Goal: Task Accomplishment & Management: Use online tool/utility

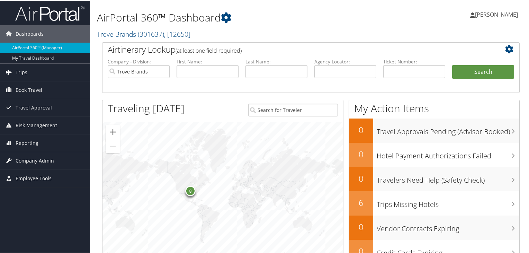
click at [41, 72] on link "Trips" at bounding box center [45, 71] width 90 height 17
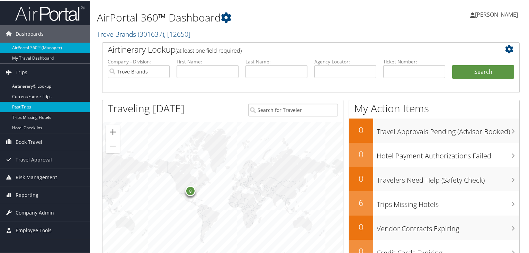
click at [38, 106] on link "Past Trips" at bounding box center [45, 106] width 90 height 10
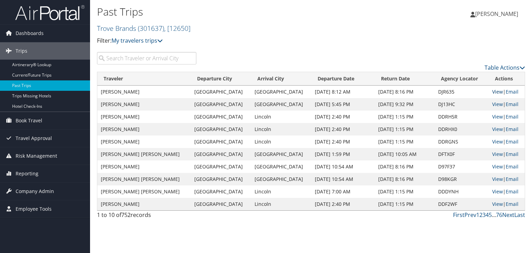
click at [492, 92] on link "View" at bounding box center [497, 91] width 11 height 7
click at [495, 104] on link "View" at bounding box center [497, 104] width 11 height 7
click at [494, 116] on link "View" at bounding box center [497, 116] width 11 height 7
click at [495, 130] on link "View" at bounding box center [497, 129] width 11 height 7
click at [492, 140] on link "View" at bounding box center [497, 141] width 11 height 7
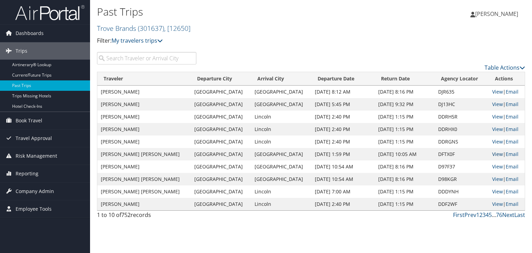
click at [492, 155] on link "View" at bounding box center [497, 154] width 11 height 7
click at [493, 167] on link "View" at bounding box center [497, 166] width 11 height 7
click at [493, 179] on link "View" at bounding box center [497, 179] width 11 height 7
click at [492, 192] on link "View" at bounding box center [497, 191] width 11 height 7
click at [492, 203] on link "View" at bounding box center [497, 204] width 11 height 7
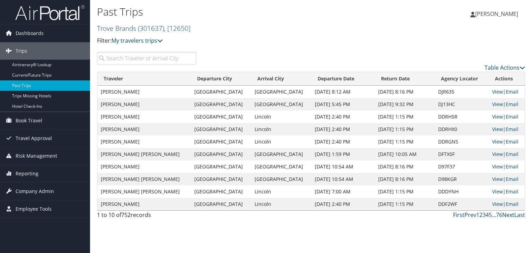
click at [509, 215] on link "Next" at bounding box center [508, 215] width 12 height 8
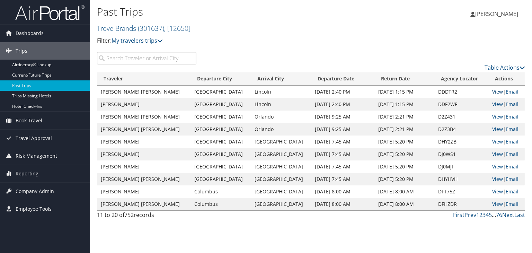
click at [492, 89] on link "View" at bounding box center [497, 91] width 11 height 7
click at [492, 104] on link "View" at bounding box center [497, 104] width 11 height 7
click at [493, 117] on link "View" at bounding box center [497, 116] width 11 height 7
click at [492, 127] on link "View" at bounding box center [497, 129] width 11 height 7
click at [492, 139] on link "View" at bounding box center [497, 141] width 11 height 7
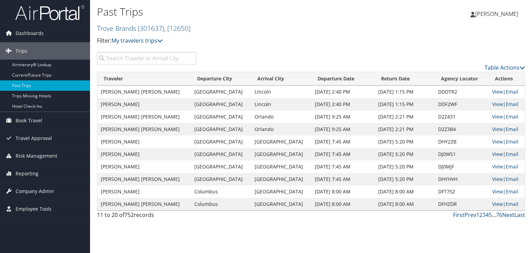
click at [494, 156] on link "View" at bounding box center [497, 154] width 11 height 7
click at [492, 168] on link "View" at bounding box center [497, 166] width 11 height 7
click at [492, 180] on link "View" at bounding box center [497, 179] width 11 height 7
click at [492, 191] on link "View" at bounding box center [497, 191] width 11 height 7
click at [494, 204] on link "View" at bounding box center [497, 204] width 11 height 7
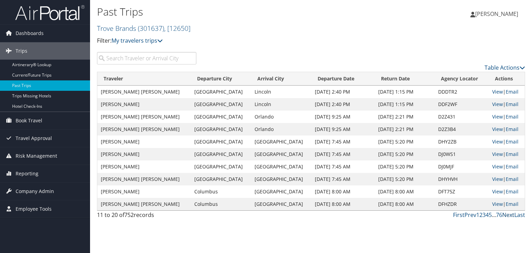
click at [507, 215] on link "Next" at bounding box center [508, 215] width 12 height 8
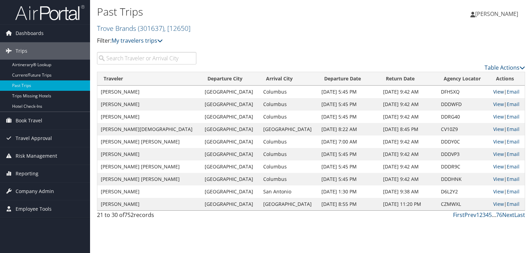
click at [493, 92] on link "View" at bounding box center [498, 91] width 11 height 7
click at [493, 104] on link "View" at bounding box center [498, 104] width 11 height 7
click at [493, 119] on link "View" at bounding box center [498, 116] width 11 height 7
click at [493, 128] on link "View" at bounding box center [498, 129] width 11 height 7
click at [493, 142] on link "View" at bounding box center [498, 141] width 11 height 7
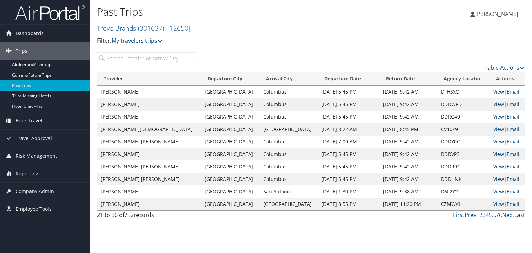
click at [493, 154] on link "View" at bounding box center [498, 154] width 11 height 7
click at [493, 167] on link "View" at bounding box center [498, 166] width 11 height 7
click at [493, 179] on link "View" at bounding box center [498, 179] width 11 height 7
click at [494, 194] on link "View" at bounding box center [498, 191] width 11 height 7
click at [495, 204] on link "View" at bounding box center [498, 204] width 11 height 7
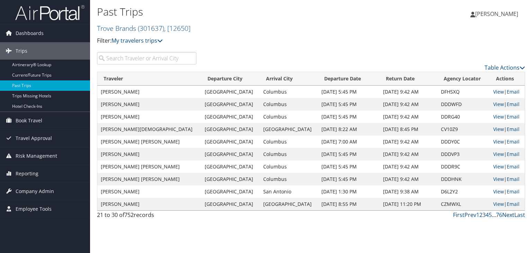
click at [509, 214] on link "Next" at bounding box center [508, 215] width 12 height 8
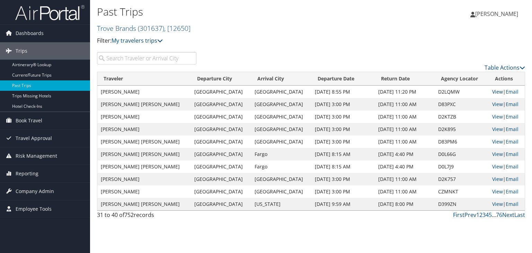
click at [492, 93] on link "View" at bounding box center [497, 91] width 11 height 7
click at [494, 104] on link "View" at bounding box center [497, 104] width 11 height 7
click at [492, 116] on link "View" at bounding box center [497, 116] width 11 height 7
click at [492, 129] on link "View" at bounding box center [497, 129] width 11 height 7
click at [493, 142] on link "View" at bounding box center [497, 141] width 11 height 7
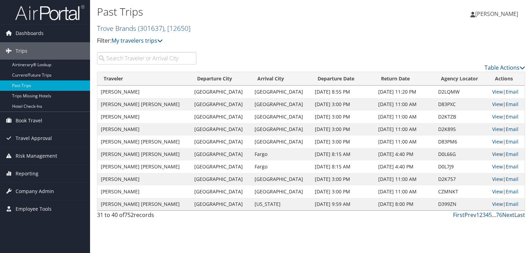
click at [492, 156] on link "View" at bounding box center [497, 154] width 11 height 7
click at [492, 154] on link "View" at bounding box center [497, 154] width 11 height 7
click at [492, 168] on link "View" at bounding box center [497, 166] width 11 height 7
click at [47, 75] on link "Current/Future Trips" at bounding box center [45, 75] width 90 height 10
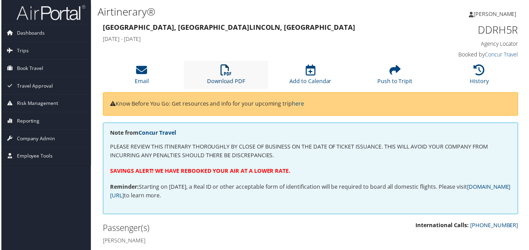
click at [228, 78] on link "Download PDF" at bounding box center [226, 77] width 38 height 17
click at [224, 77] on li "Download PDF" at bounding box center [226, 75] width 85 height 28
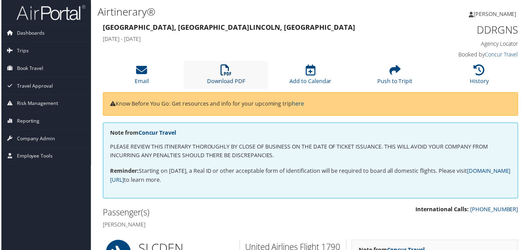
click at [221, 74] on icon at bounding box center [226, 70] width 11 height 11
drag, startPoint x: 259, startPoint y: 114, endPoint x: 375, endPoint y: 220, distance: 157.4
click at [231, 78] on link "Download PDF" at bounding box center [226, 77] width 38 height 17
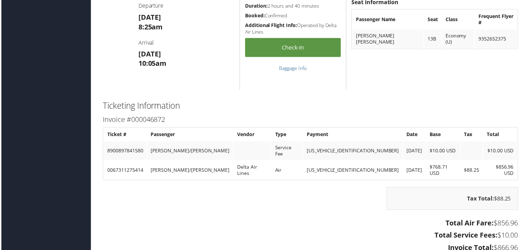
scroll to position [511, 0]
click at [347, 232] on h3 "Total Service Fees: $10.00" at bounding box center [311, 237] width 418 height 10
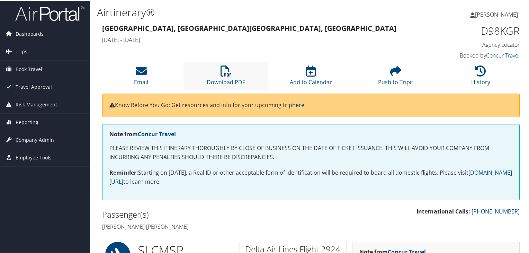
click at [238, 74] on li "Download PDF" at bounding box center [226, 75] width 85 height 28
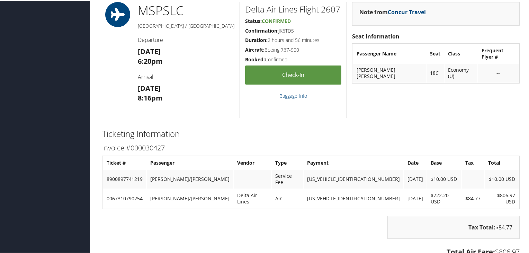
scroll to position [529, 0]
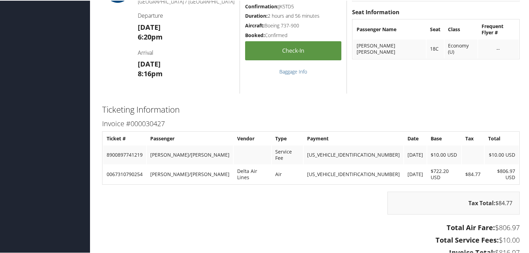
click at [302, 193] on div "Tax Total: $84.77" at bounding box center [311, 206] width 428 height 30
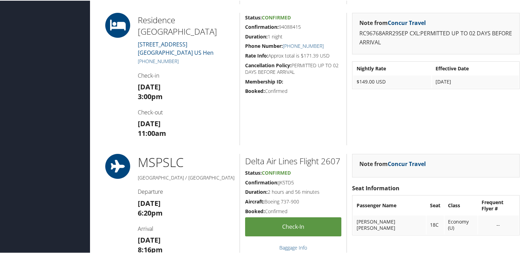
scroll to position [152, 0]
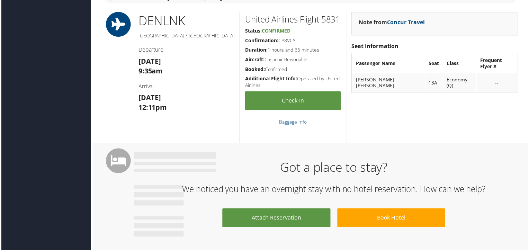
scroll to position [352, 0]
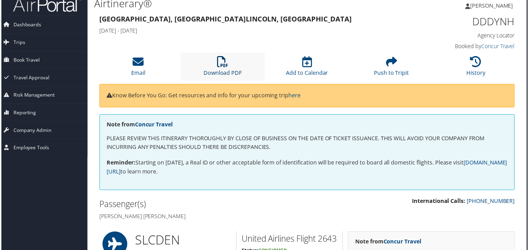
click at [221, 73] on link "Download PDF" at bounding box center [222, 68] width 38 height 17
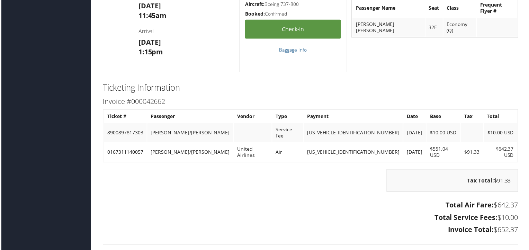
scroll to position [827, 0]
click at [345, 184] on div "Tax Total: $91.33" at bounding box center [311, 185] width 428 height 30
click at [332, 227] on h3 "Invoice Total: $652.37" at bounding box center [311, 232] width 418 height 10
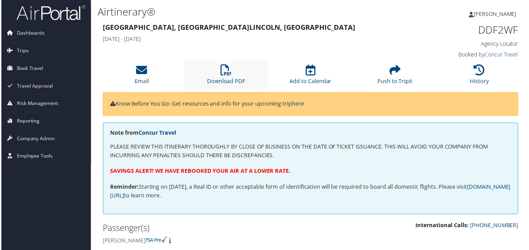
click at [234, 72] on li "Download PDF" at bounding box center [226, 75] width 85 height 28
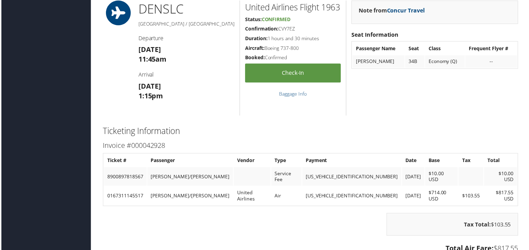
scroll to position [807, 0]
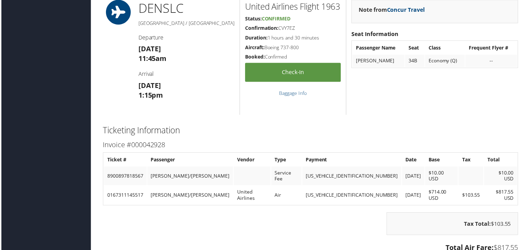
click at [483, 134] on h2 "Ticketing Information" at bounding box center [311, 131] width 418 height 12
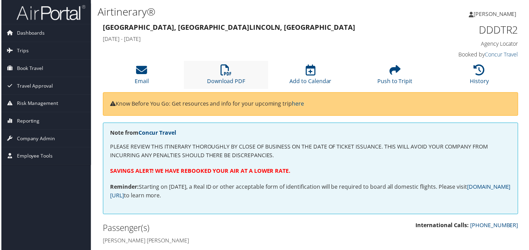
click at [227, 77] on li "Download PDF" at bounding box center [226, 75] width 85 height 28
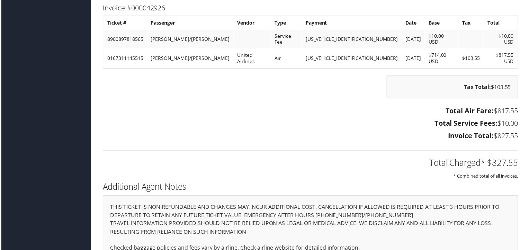
scroll to position [945, 0]
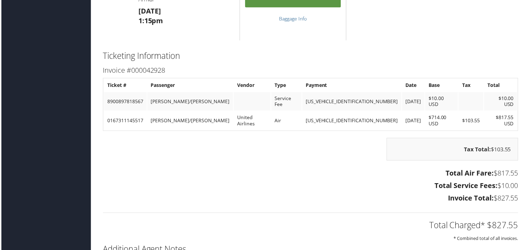
scroll to position [883, 0]
click at [317, 206] on div "Total Charged* $827.55 * Combined total of all invoices." at bounding box center [311, 224] width 428 height 37
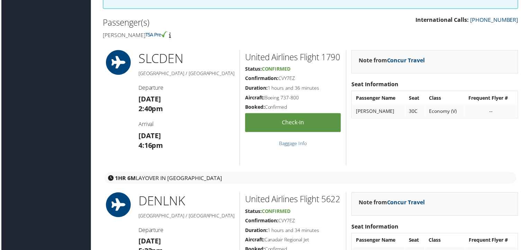
scroll to position [206, 0]
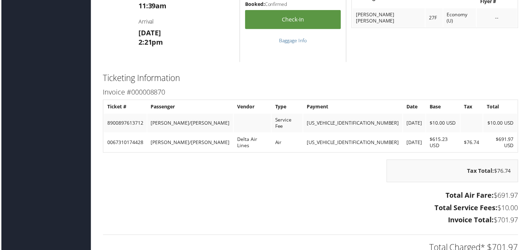
scroll to position [526, 0]
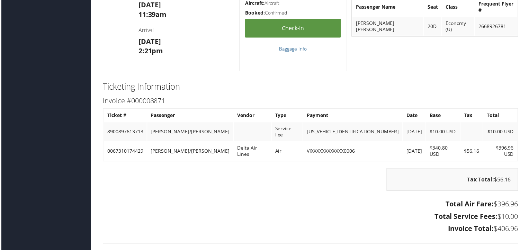
scroll to position [649, 0]
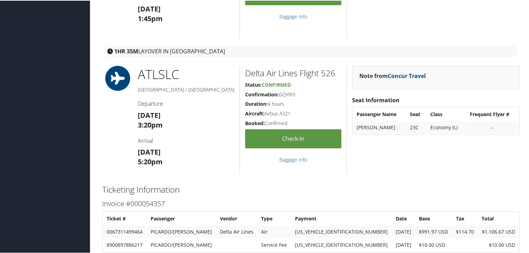
scroll to position [863, 0]
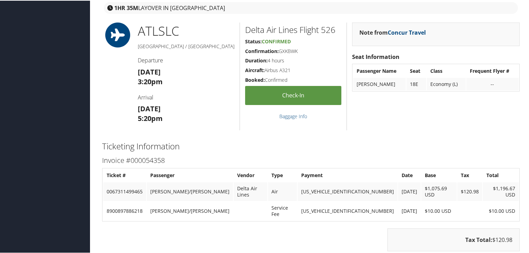
scroll to position [885, 0]
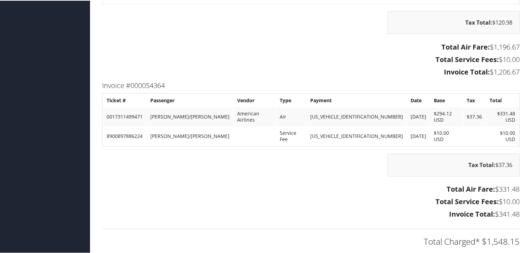
scroll to position [1099, 0]
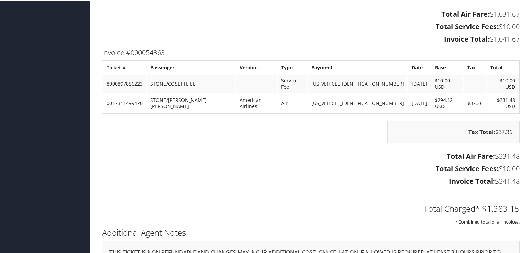
scroll to position [1132, 0]
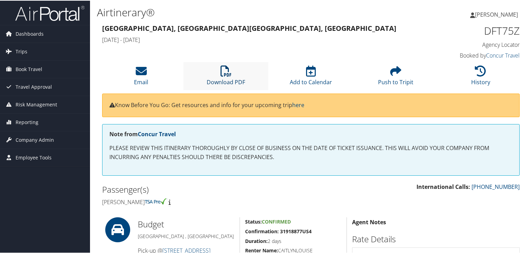
click at [223, 80] on link "Download PDF" at bounding box center [226, 77] width 38 height 17
click at [223, 78] on link "Download PDF" at bounding box center [226, 77] width 38 height 17
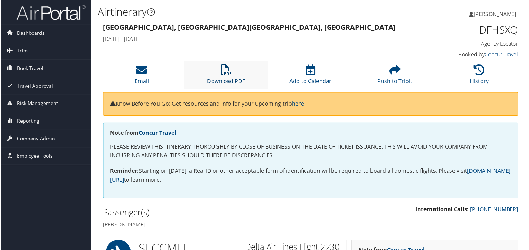
click at [226, 71] on icon at bounding box center [226, 70] width 11 height 11
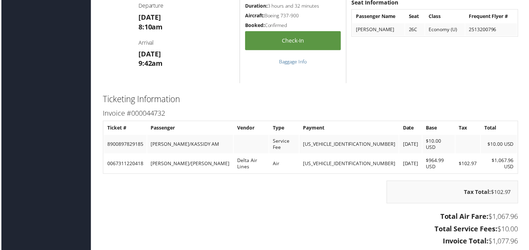
scroll to position [505, 0]
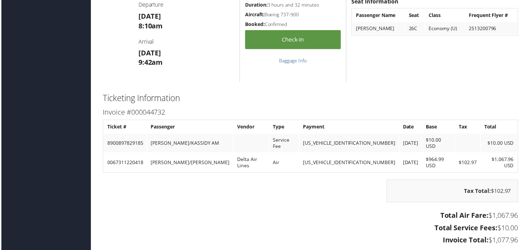
click at [266, 212] on h3 "Total Air Fare: $1,067.96" at bounding box center [311, 217] width 418 height 10
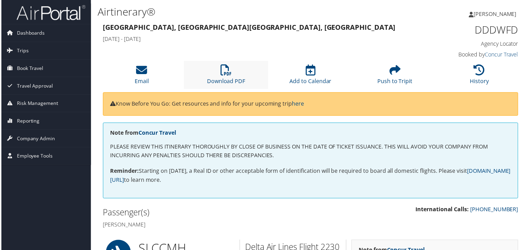
click at [233, 72] on li "Download PDF" at bounding box center [226, 75] width 85 height 28
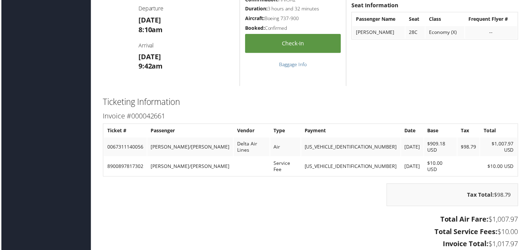
scroll to position [502, 0]
click at [273, 194] on div "Tax Total: $98.79" at bounding box center [311, 199] width 428 height 30
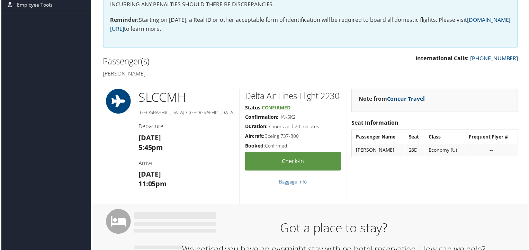
scroll to position [0, 0]
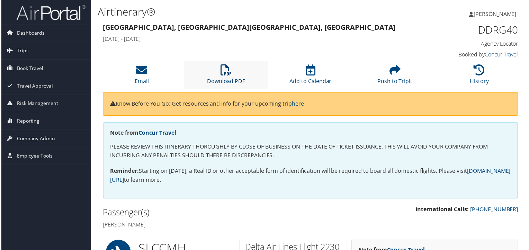
click at [222, 73] on icon at bounding box center [226, 70] width 11 height 11
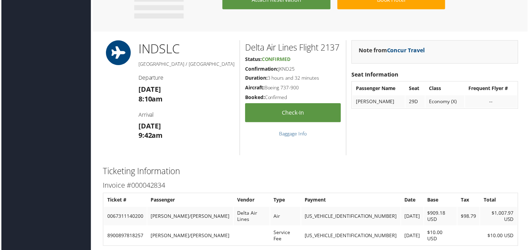
scroll to position [457, 0]
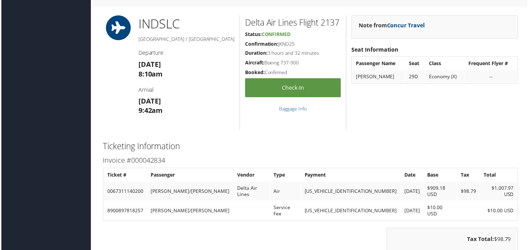
click at [481, 120] on div "Note from Concur Travel Seat Information Passenger Name Seat Class Frequent Fly…" at bounding box center [436, 73] width 178 height 116
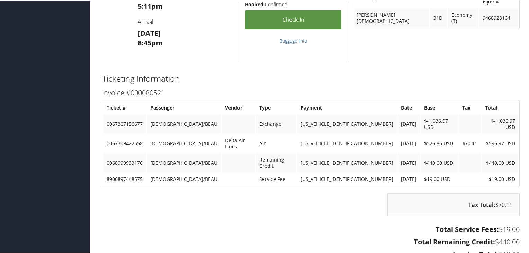
scroll to position [766, 0]
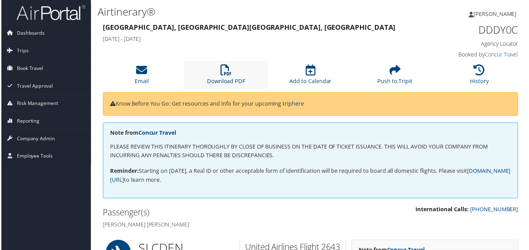
click at [227, 75] on icon at bounding box center [226, 70] width 11 height 11
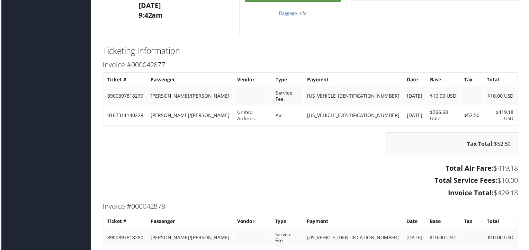
scroll to position [694, 0]
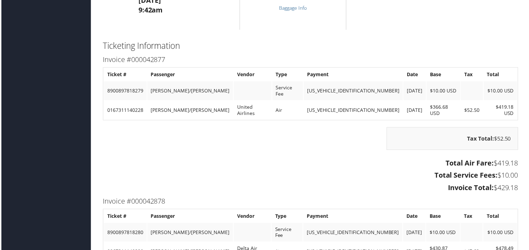
click at [500, 44] on h2 "Ticketing Information" at bounding box center [311, 46] width 418 height 12
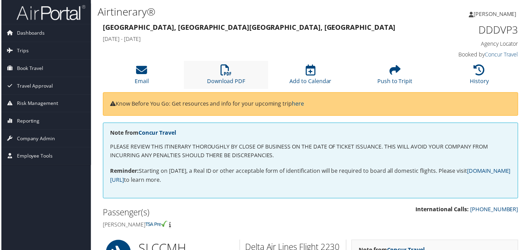
click at [223, 76] on li "Download PDF" at bounding box center [226, 75] width 85 height 28
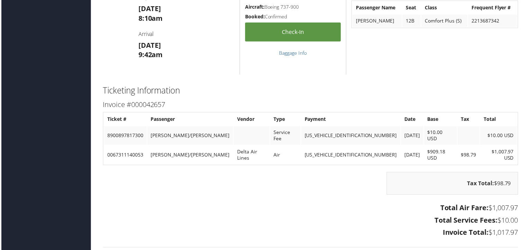
scroll to position [514, 0]
click at [372, 204] on h3 "Total Air Fare: $1,007.97" at bounding box center [311, 209] width 418 height 10
click at [333, 213] on div "Total Air Fare: $1,007.97 Total Service Fees: $10.00 Invoice Total: $1,017.97" at bounding box center [311, 221] width 428 height 38
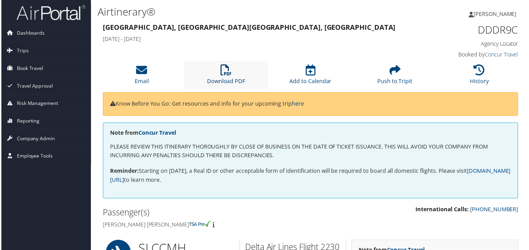
click at [229, 70] on icon at bounding box center [226, 70] width 11 height 11
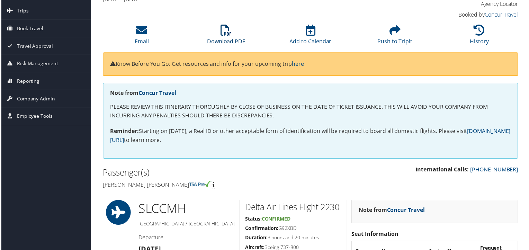
scroll to position [20, 0]
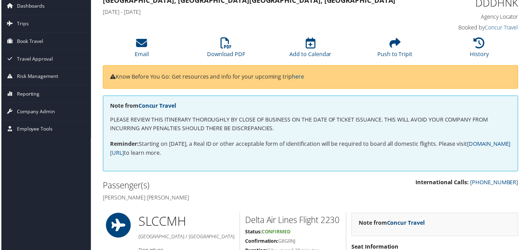
scroll to position [23, 0]
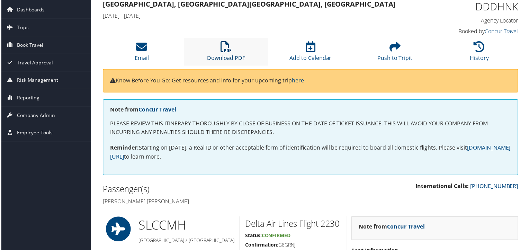
click at [224, 54] on link "Download PDF" at bounding box center [226, 53] width 38 height 17
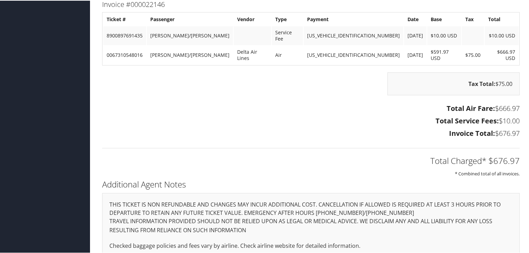
scroll to position [788, 0]
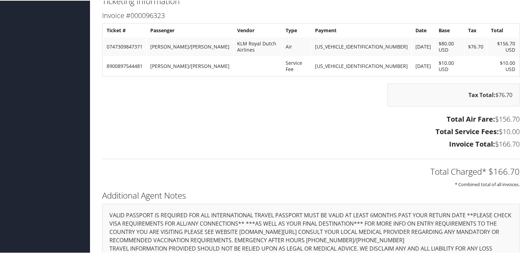
scroll to position [388, 0]
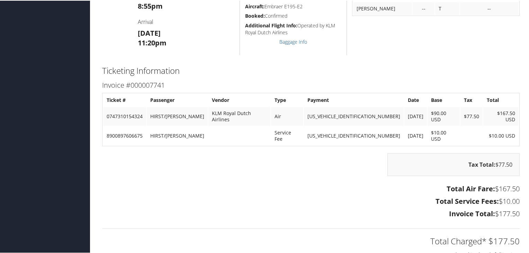
scroll to position [341, 0]
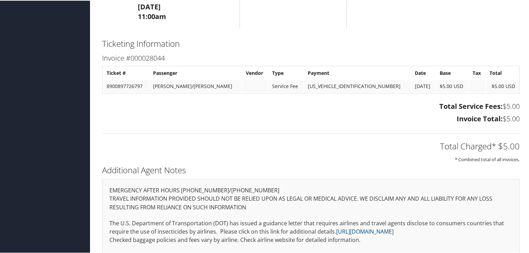
scroll to position [338, 0]
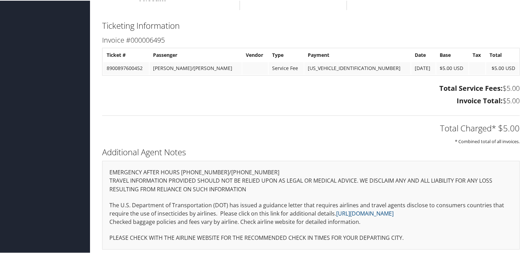
scroll to position [338, 0]
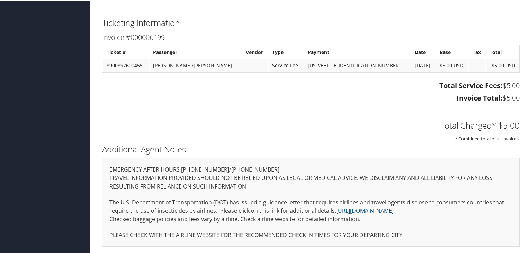
scroll to position [335, 0]
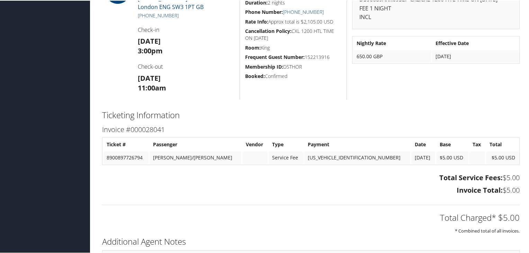
scroll to position [270, 0]
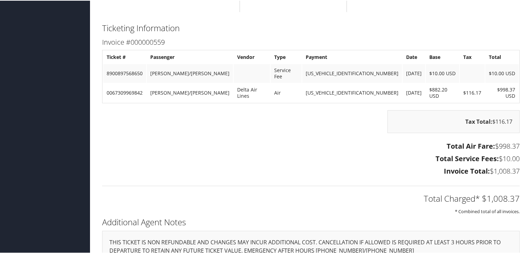
scroll to position [1018, 0]
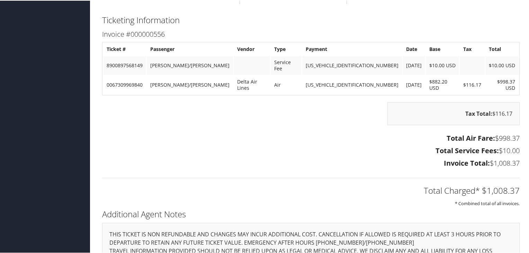
scroll to position [878, 0]
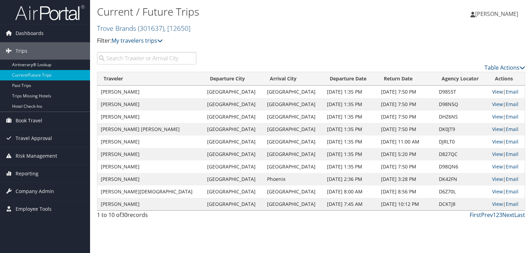
click at [493, 92] on link "View" at bounding box center [497, 91] width 11 height 7
click at [492, 104] on link "View" at bounding box center [497, 104] width 11 height 7
click at [492, 115] on link "View" at bounding box center [497, 116] width 11 height 7
click at [495, 128] on link "View" at bounding box center [497, 129] width 11 height 7
click at [492, 130] on link "View" at bounding box center [497, 129] width 11 height 7
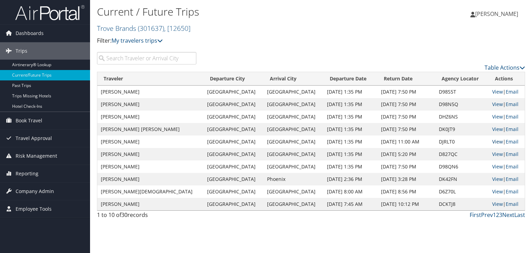
click at [492, 140] on link "View" at bounding box center [497, 141] width 11 height 7
click at [493, 153] on link "View" at bounding box center [497, 154] width 11 height 7
click at [492, 169] on link "View" at bounding box center [497, 166] width 11 height 7
click at [492, 180] on link "View" at bounding box center [497, 179] width 11 height 7
click at [492, 194] on link "View" at bounding box center [497, 191] width 11 height 7
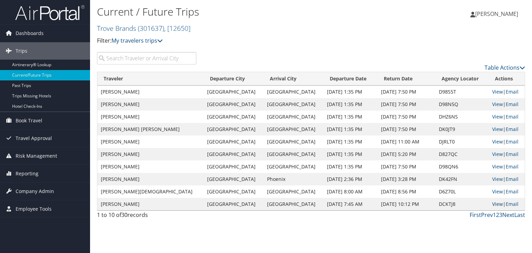
click at [494, 204] on link "View" at bounding box center [497, 204] width 11 height 7
click at [510, 215] on link "Next" at bounding box center [508, 215] width 12 height 8
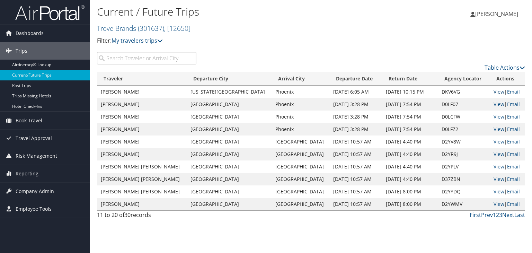
click at [494, 91] on link "View" at bounding box center [499, 91] width 11 height 7
click at [494, 103] on link "View" at bounding box center [499, 104] width 11 height 7
click at [494, 118] on link "View" at bounding box center [499, 116] width 11 height 7
click at [494, 128] on link "View" at bounding box center [499, 129] width 11 height 7
click at [494, 142] on link "View" at bounding box center [499, 141] width 11 height 7
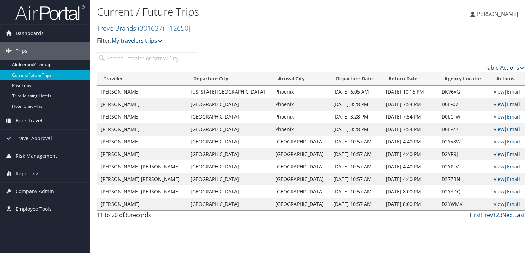
click at [494, 155] on link "View" at bounding box center [499, 154] width 11 height 7
click at [494, 167] on link "View" at bounding box center [499, 166] width 11 height 7
click at [494, 179] on link "View" at bounding box center [499, 179] width 11 height 7
click at [494, 193] on link "View" at bounding box center [499, 191] width 11 height 7
click at [494, 204] on link "View" at bounding box center [499, 204] width 11 height 7
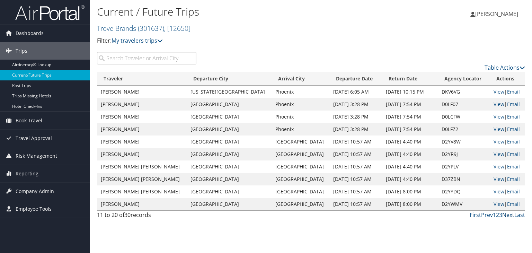
click at [510, 215] on link "Next" at bounding box center [508, 215] width 12 height 8
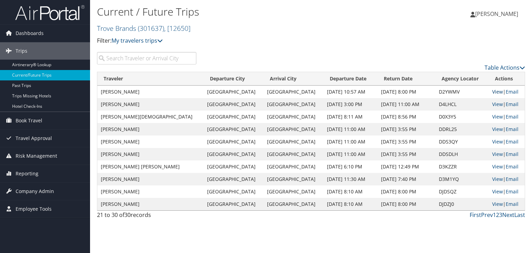
click at [492, 90] on link "View" at bounding box center [497, 91] width 11 height 7
click at [495, 104] on link "View" at bounding box center [497, 104] width 11 height 7
click at [492, 115] on link "View" at bounding box center [497, 116] width 11 height 7
click at [492, 129] on link "View" at bounding box center [497, 129] width 11 height 7
click at [492, 142] on link "View" at bounding box center [497, 141] width 11 height 7
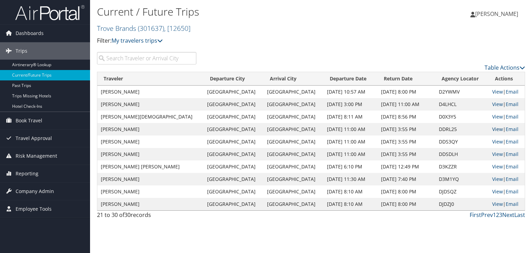
click at [492, 129] on link "View" at bounding box center [497, 129] width 11 height 7
click at [493, 141] on link "View" at bounding box center [497, 141] width 11 height 7
click at [494, 156] on link "View" at bounding box center [497, 154] width 11 height 7
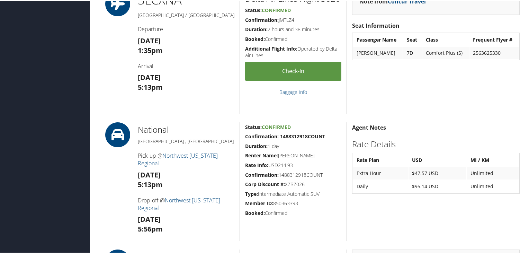
scroll to position [185, 0]
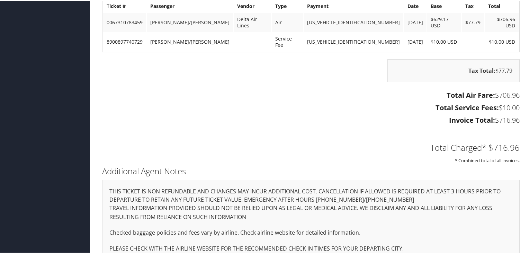
scroll to position [772, 0]
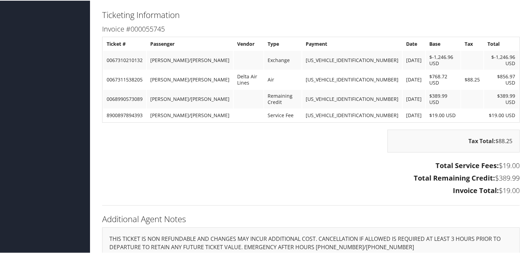
scroll to position [608, 0]
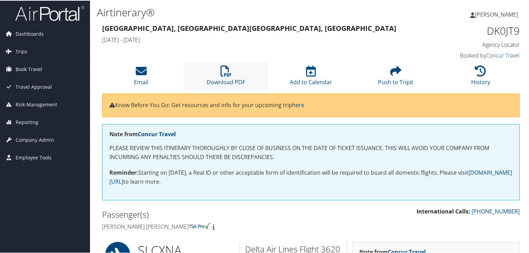
click at [221, 85] on li "Download PDF" at bounding box center [226, 75] width 85 height 28
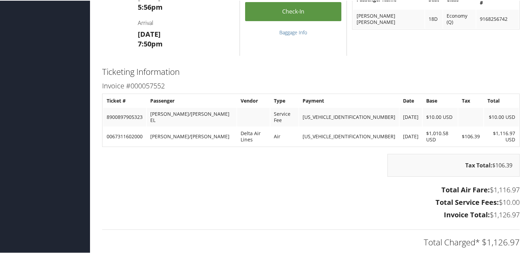
scroll to position [551, 0]
click at [483, 77] on div "Ticketing Information Invoice #000057552 Ticket # Passenger Vendor Type Payment…" at bounding box center [311, 161] width 428 height 194
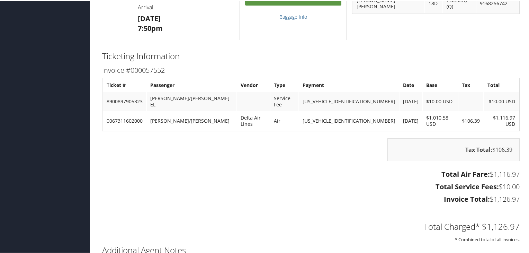
scroll to position [567, 0]
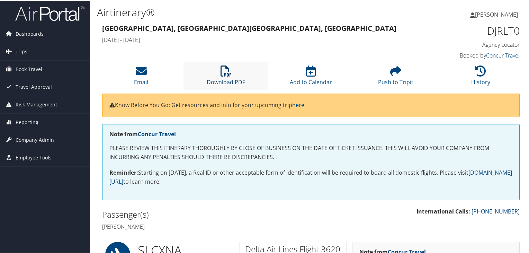
click at [227, 67] on icon at bounding box center [226, 70] width 11 height 11
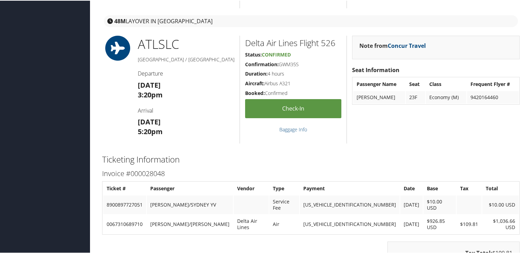
scroll to position [635, 0]
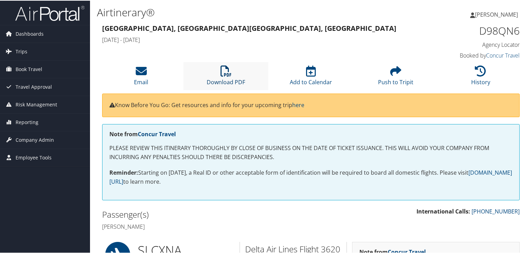
click at [233, 80] on link "Download PDF" at bounding box center [226, 77] width 38 height 17
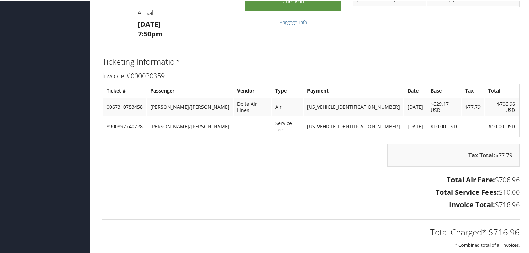
scroll to position [561, 0]
click at [254, 212] on div "Total Charged* $716.96 * Combined total of all invoices." at bounding box center [311, 230] width 428 height 37
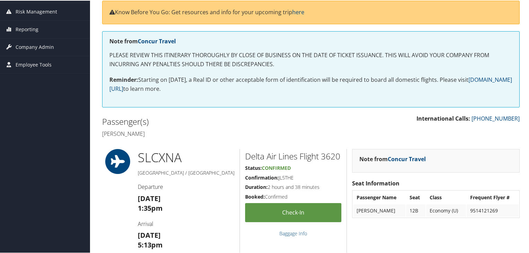
scroll to position [0, 0]
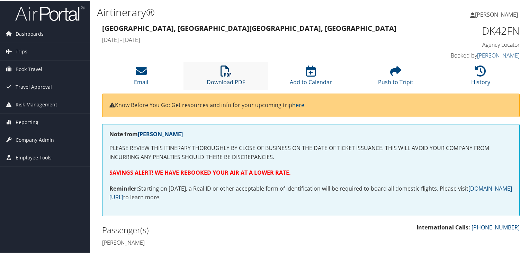
click at [224, 74] on icon at bounding box center [226, 70] width 11 height 11
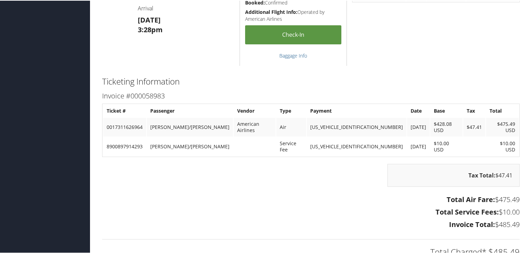
scroll to position [324, 0]
click at [494, 78] on h2 "Ticketing Information" at bounding box center [311, 80] width 418 height 12
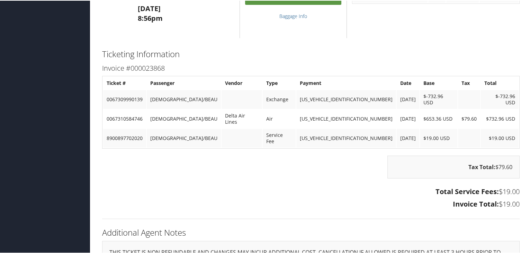
scroll to position [714, 0]
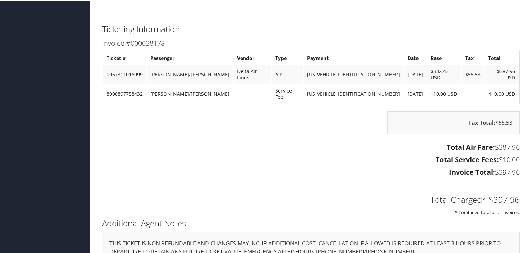
scroll to position [617, 0]
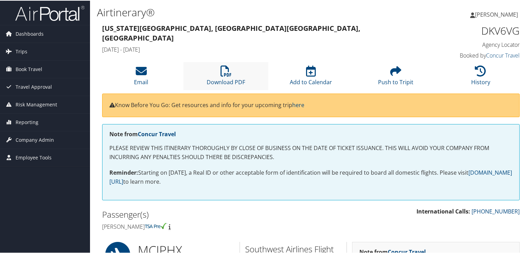
click at [226, 77] on li "Download PDF" at bounding box center [226, 75] width 85 height 28
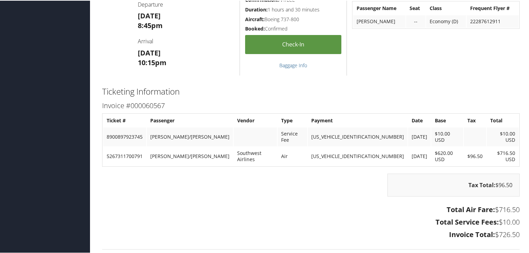
scroll to position [1071, 0]
click at [496, 72] on div "Note from Concur Travel Seat Information Passenger Name Seat Class Frequent Fly…" at bounding box center [436, 17] width 178 height 116
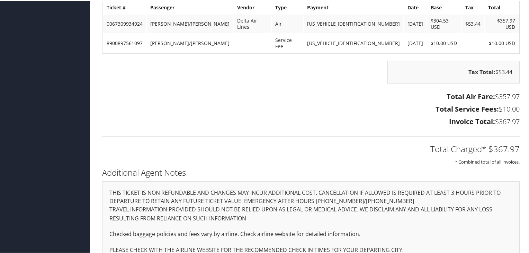
scroll to position [661, 0]
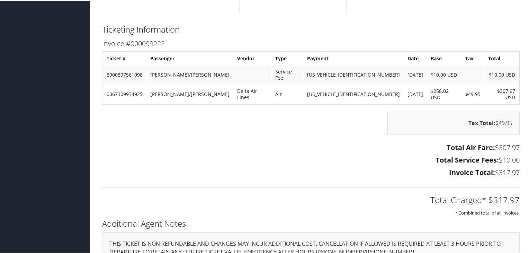
scroll to position [609, 0]
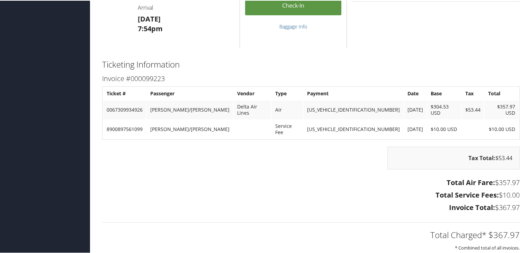
scroll to position [574, 0]
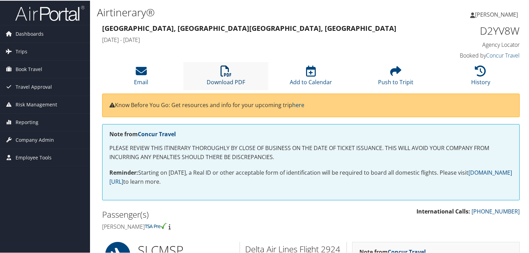
click at [224, 79] on link "Download PDF" at bounding box center [226, 77] width 38 height 17
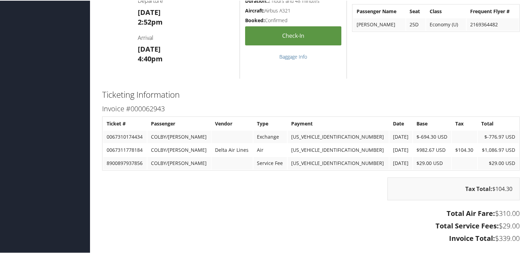
scroll to position [545, 0]
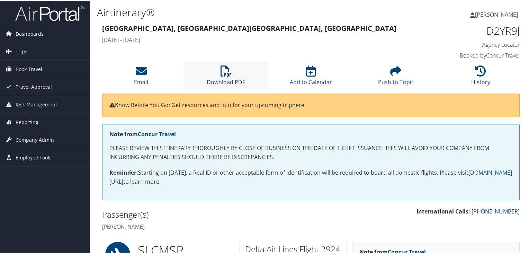
click at [224, 80] on link "Download PDF" at bounding box center [226, 77] width 38 height 17
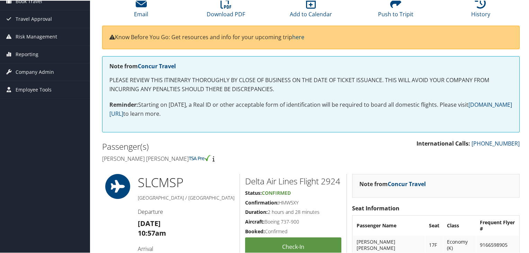
scroll to position [37, 0]
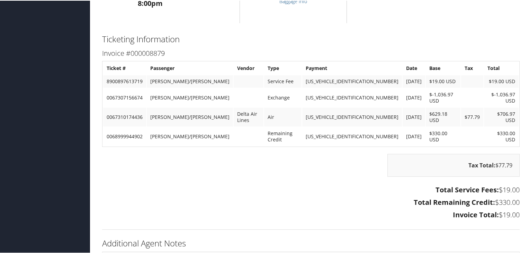
scroll to position [600, 0]
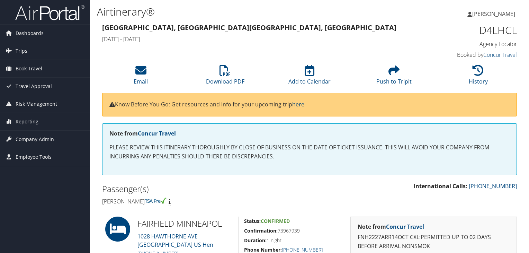
scroll to position [313, 0]
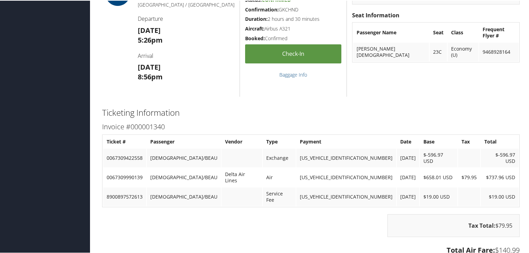
scroll to position [654, 0]
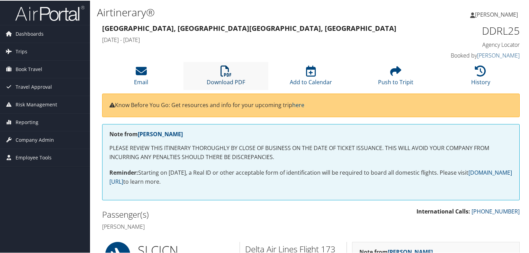
click at [231, 78] on link "Download PDF" at bounding box center [226, 77] width 38 height 17
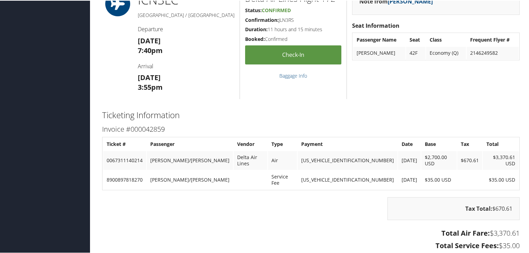
scroll to position [759, 0]
click at [272, 197] on div "Tax Total: $670.61" at bounding box center [311, 211] width 428 height 30
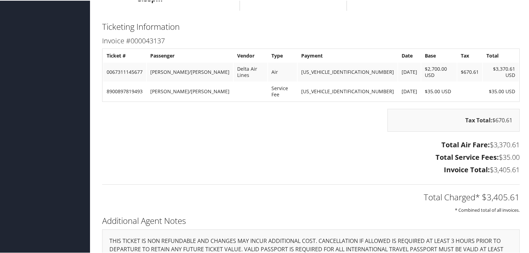
scroll to position [848, 0]
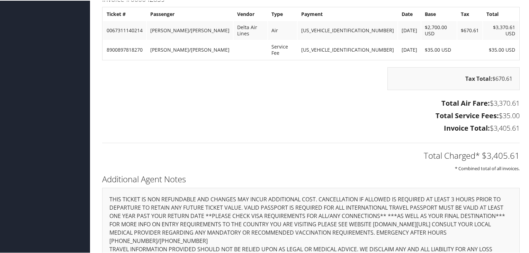
scroll to position [885, 0]
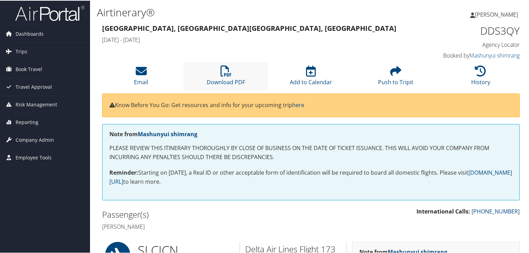
click at [214, 77] on li "Download PDF" at bounding box center [226, 75] width 85 height 28
click at [290, 227] on h4 "Ryan Taylor" at bounding box center [204, 226] width 204 height 8
click at [220, 80] on link "Download PDF" at bounding box center [226, 77] width 38 height 17
click at [298, 216] on h2 "Passenger(s)" at bounding box center [204, 214] width 204 height 12
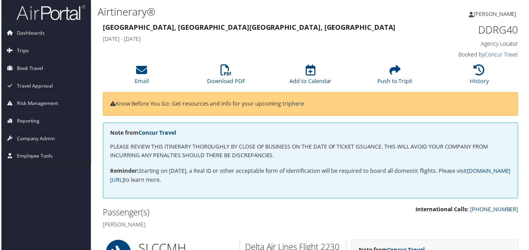
click at [29, 52] on link "Trips" at bounding box center [45, 50] width 90 height 17
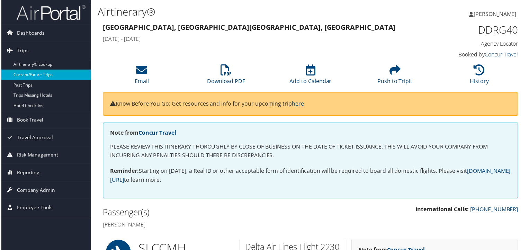
click at [44, 77] on link "Current/Future Trips" at bounding box center [45, 75] width 90 height 10
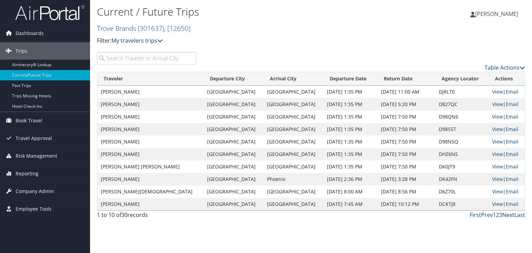
click at [508, 212] on link "Next" at bounding box center [508, 215] width 12 height 8
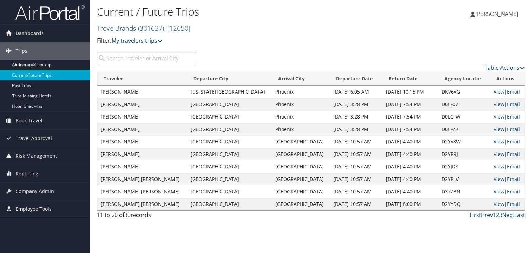
click at [487, 214] on link "Prev" at bounding box center [487, 215] width 12 height 8
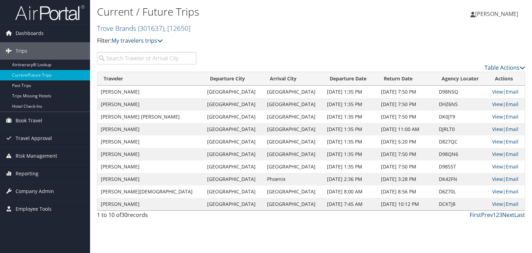
click at [510, 216] on link "Next" at bounding box center [508, 215] width 12 height 8
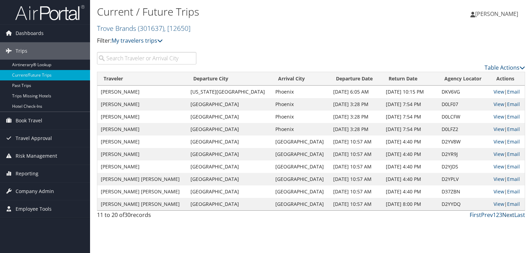
click at [510, 216] on link "Next" at bounding box center [508, 215] width 12 height 8
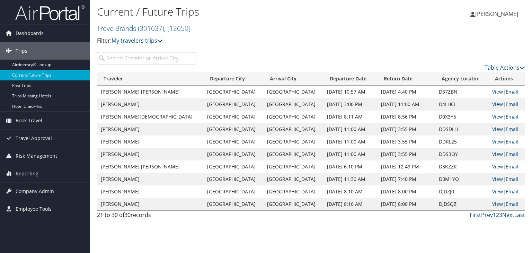
click at [493, 166] on link "View" at bounding box center [497, 166] width 11 height 7
click at [494, 179] on link "View" at bounding box center [497, 179] width 11 height 7
click at [494, 192] on link "View" at bounding box center [497, 191] width 11 height 7
click at [493, 205] on link "View" at bounding box center [497, 204] width 11 height 7
click at [511, 215] on link "Next" at bounding box center [508, 215] width 12 height 8
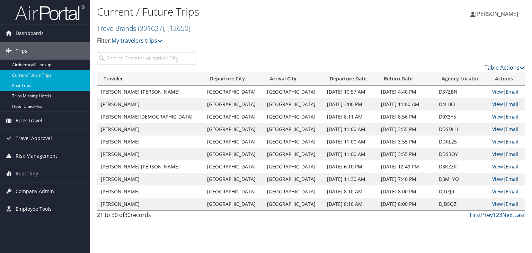
click at [50, 88] on link "Past Trips" at bounding box center [45, 85] width 90 height 10
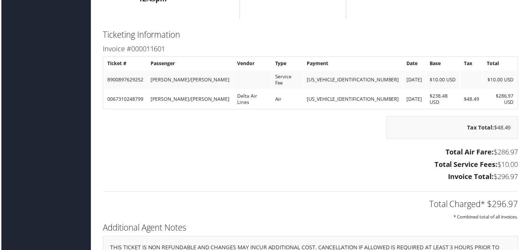
scroll to position [630, 0]
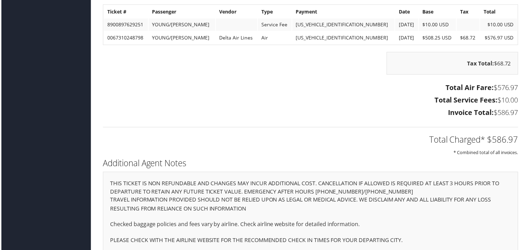
scroll to position [622, 0]
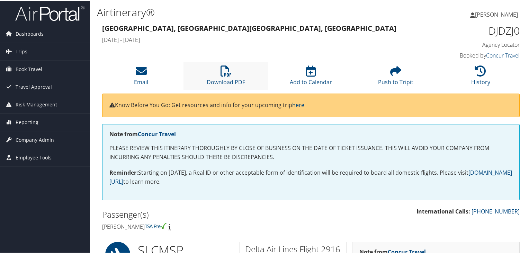
click at [221, 77] on li "Download PDF" at bounding box center [226, 75] width 85 height 28
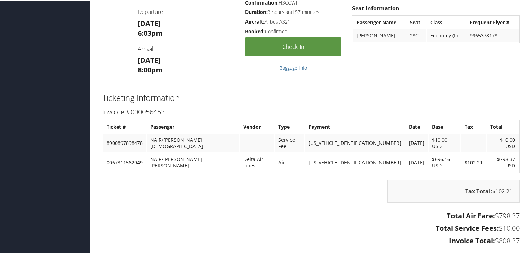
scroll to position [807, 0]
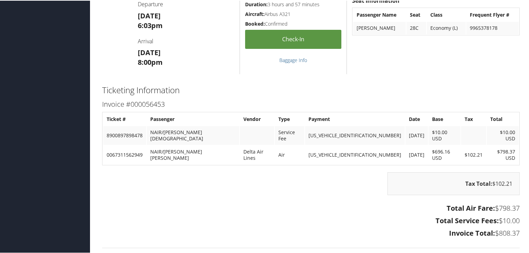
click at [484, 62] on div "Note from Concur Travel Seat Information Passenger Name Seat Class Frequent Fly…" at bounding box center [436, 20] width 178 height 108
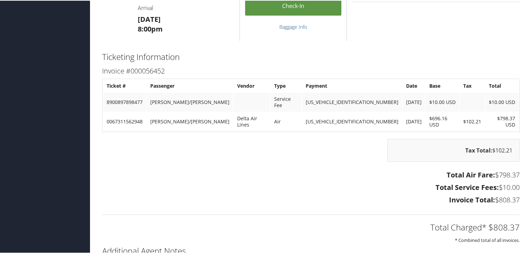
scroll to position [996, 0]
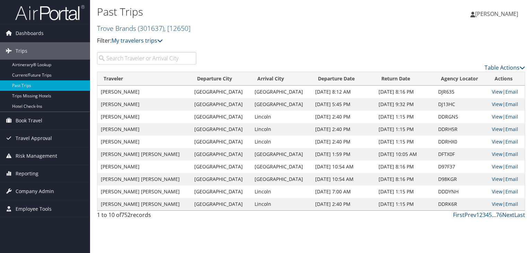
click at [507, 215] on link "Next" at bounding box center [508, 215] width 12 height 8
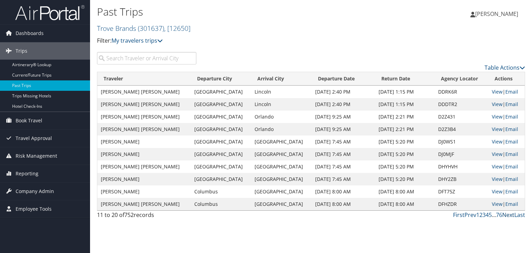
click at [507, 215] on link "Next" at bounding box center [508, 215] width 12 height 8
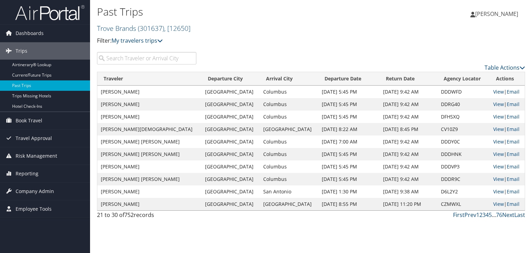
click at [201, 218] on div "21 to 30 of 752 records" at bounding box center [147, 217] width 110 height 12
click at [493, 192] on link "View" at bounding box center [498, 191] width 11 height 7
click at [493, 180] on link "View" at bounding box center [498, 179] width 11 height 7
click at [44, 191] on span "Company Admin" at bounding box center [35, 191] width 38 height 17
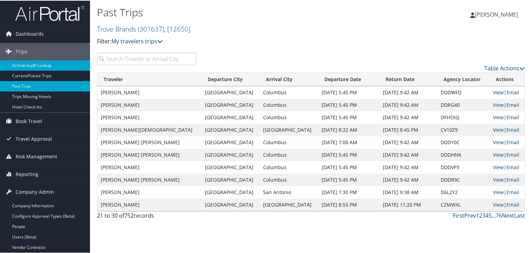
click at [43, 63] on link "Airtinerary® Lookup" at bounding box center [45, 65] width 90 height 10
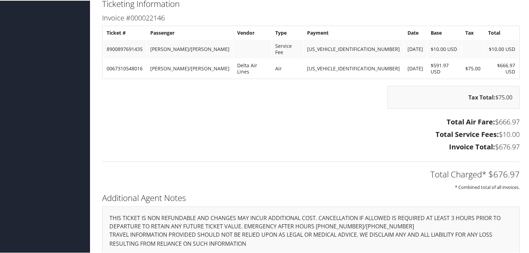
scroll to position [763, 0]
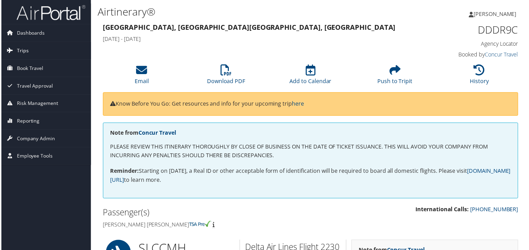
click at [30, 54] on link "Trips" at bounding box center [45, 50] width 90 height 17
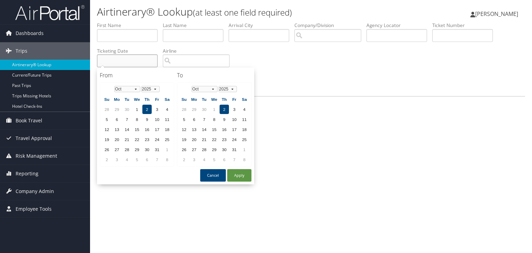
click at [122, 60] on input "text" at bounding box center [127, 60] width 61 height 13
click at [136, 90] on select "Jan Feb Mar Apr May Jun Jul Aug Sep Oct Nov Dec" at bounding box center [127, 89] width 26 height 6
click at [145, 121] on td "11" at bounding box center [146, 119] width 9 height 9
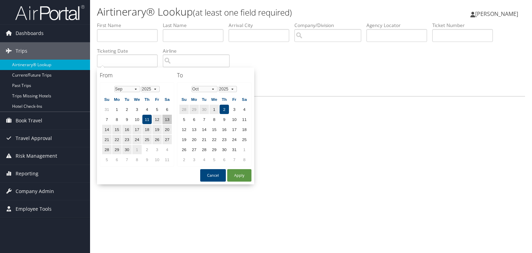
click at [166, 120] on td "13" at bounding box center [166, 119] width 9 height 9
click at [150, 119] on td "11" at bounding box center [146, 119] width 9 height 9
click at [211, 88] on select "Jan Feb Mar Apr May Jun Jul Aug Sep Oct Nov Dec" at bounding box center [205, 89] width 26 height 6
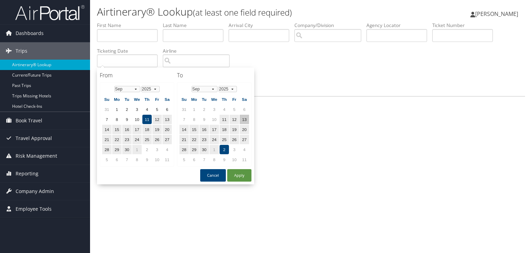
click at [241, 119] on td "13" at bounding box center [244, 119] width 9 height 9
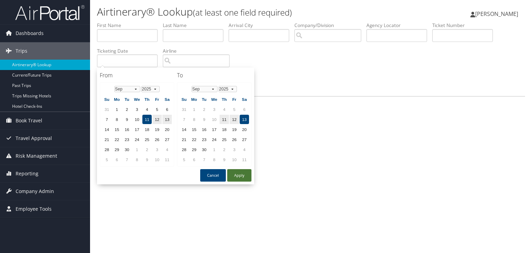
click at [242, 174] on button "Apply" at bounding box center [239, 175] width 24 height 12
type input "09/11/2025 - 09/13/2025"
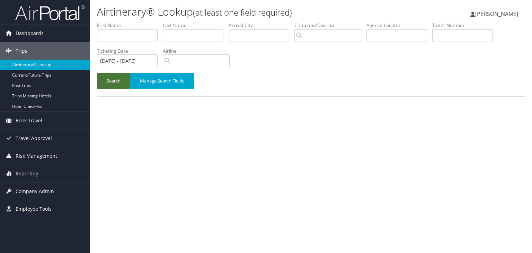
click at [109, 85] on button "Search" at bounding box center [113, 81] width 33 height 16
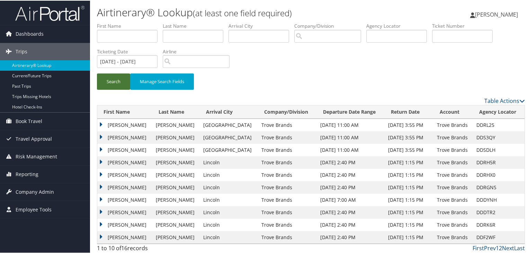
scroll to position [2, 0]
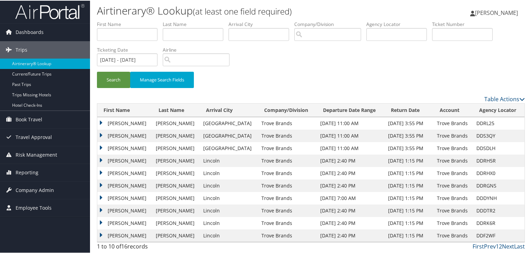
click at [100, 159] on td "DAVID" at bounding box center [124, 160] width 55 height 12
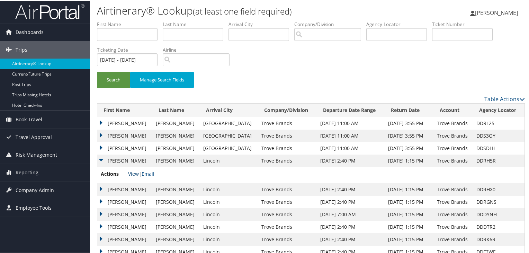
click at [134, 174] on link "View" at bounding box center [133, 173] width 11 height 7
click at [101, 188] on td "KEVIN" at bounding box center [124, 189] width 55 height 12
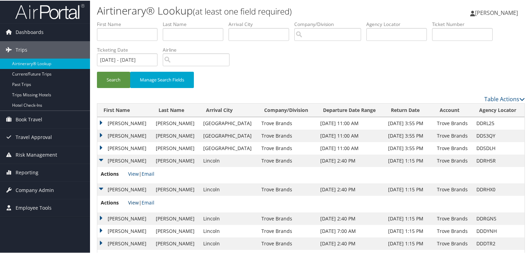
click at [134, 202] on link "View" at bounding box center [133, 201] width 11 height 7
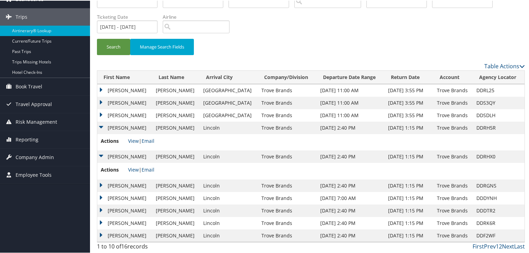
click at [100, 185] on td "SARAH" at bounding box center [124, 185] width 55 height 12
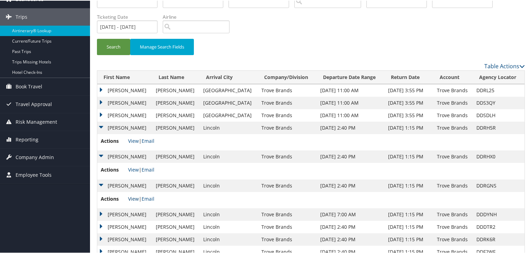
click at [132, 198] on link "View" at bounding box center [133, 198] width 11 height 7
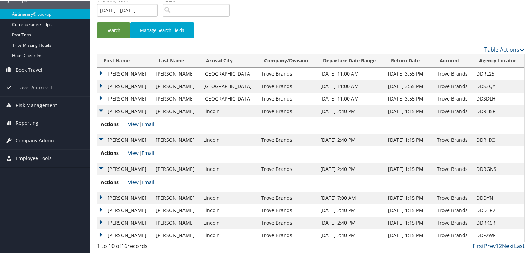
click at [101, 197] on td "KALLI JANE" at bounding box center [124, 197] width 55 height 12
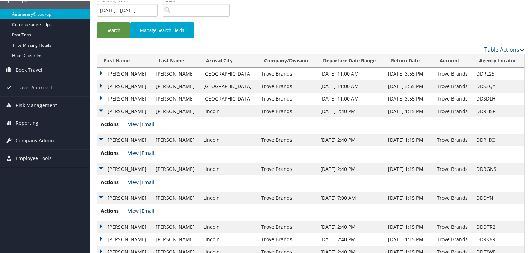
click at [135, 211] on link "View" at bounding box center [133, 210] width 11 height 7
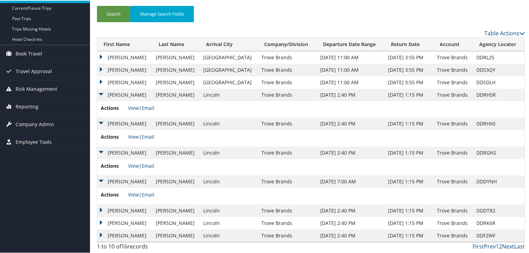
click at [101, 210] on td "ANTHONY TAYLOR" at bounding box center [124, 210] width 55 height 12
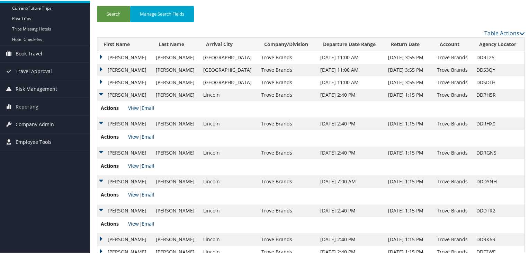
click at [131, 224] on link "View" at bounding box center [133, 223] width 11 height 7
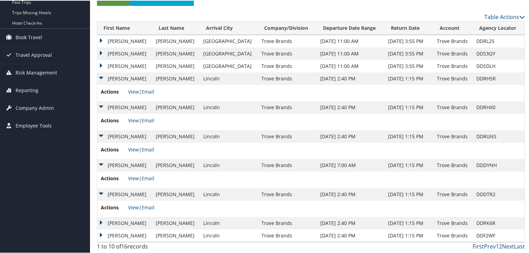
click at [100, 220] on td "HALEY NICOLE" at bounding box center [124, 222] width 55 height 12
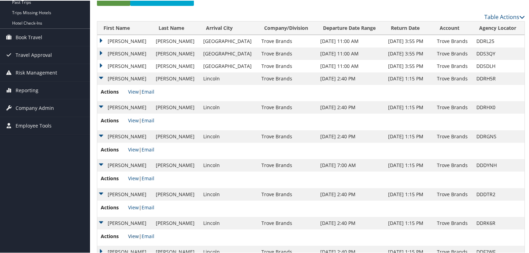
click at [131, 235] on link "View" at bounding box center [133, 235] width 11 height 7
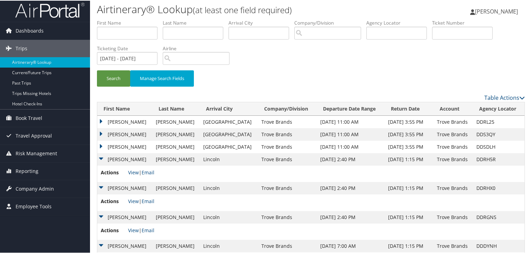
scroll to position [1, 0]
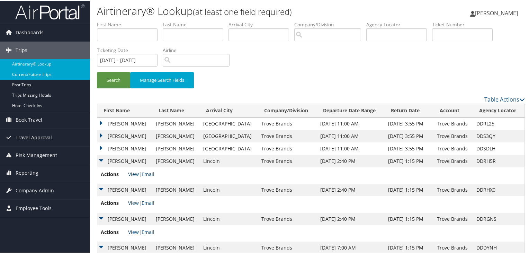
click at [39, 73] on link "Current/Future Trips" at bounding box center [45, 74] width 90 height 10
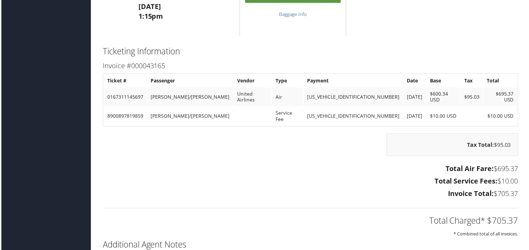
scroll to position [887, 0]
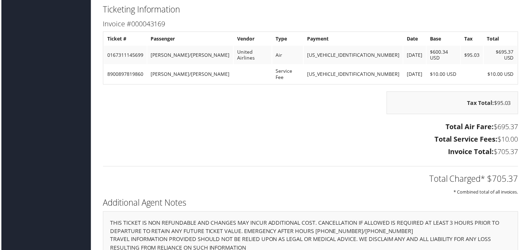
scroll to position [964, 0]
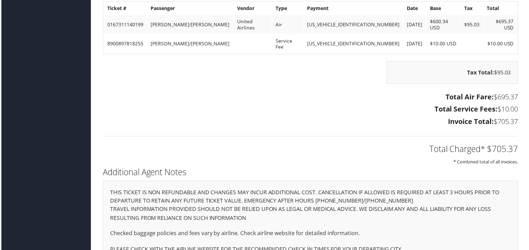
scroll to position [949, 0]
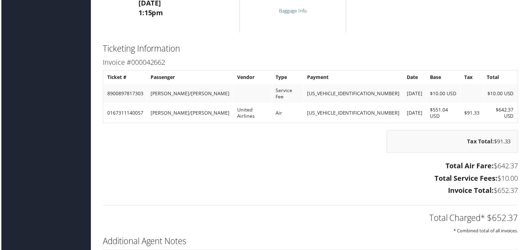
scroll to position [941, 0]
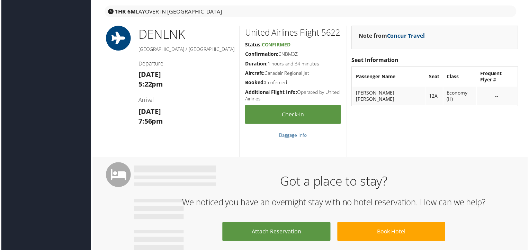
scroll to position [327, 0]
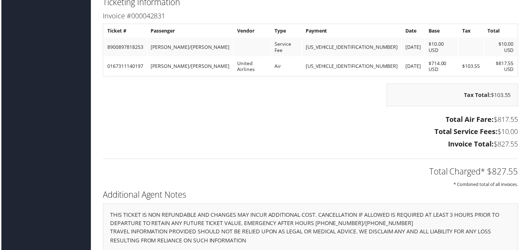
scroll to position [919, 0]
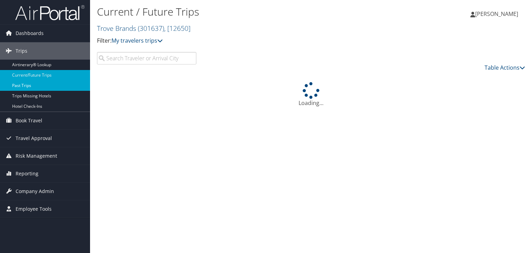
click at [28, 83] on link "Past Trips" at bounding box center [45, 85] width 90 height 10
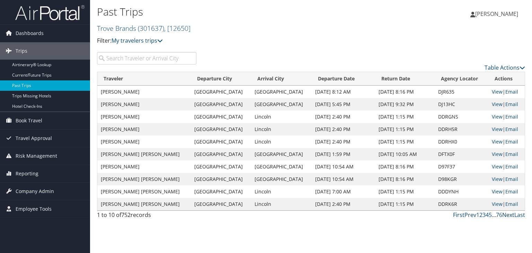
click at [506, 214] on link "Next" at bounding box center [508, 215] width 12 height 8
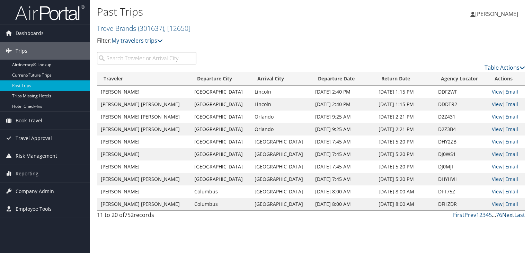
click at [506, 214] on link "Next" at bounding box center [508, 215] width 12 height 8
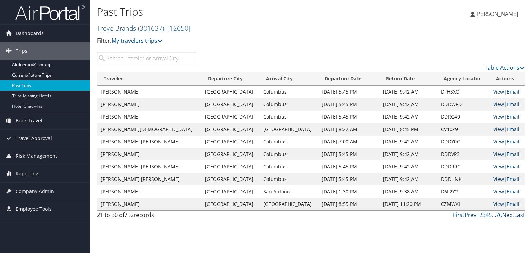
click at [506, 214] on link "Next" at bounding box center [508, 215] width 12 height 8
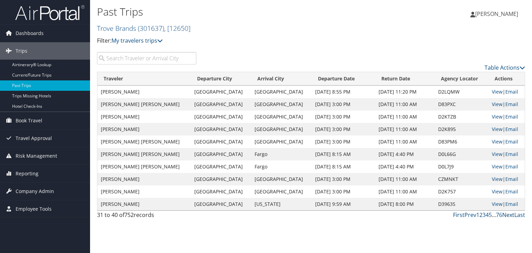
click at [506, 214] on link "Next" at bounding box center [508, 215] width 12 height 8
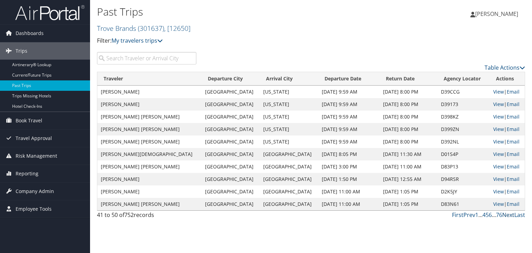
click at [506, 214] on link "Next" at bounding box center [508, 215] width 12 height 8
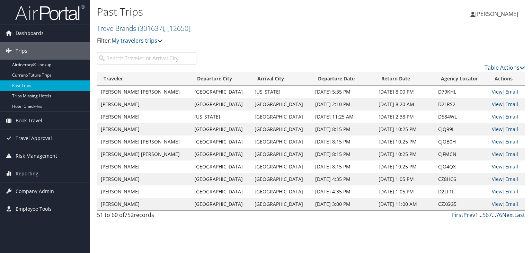
click at [506, 214] on link "Next" at bounding box center [508, 215] width 12 height 8
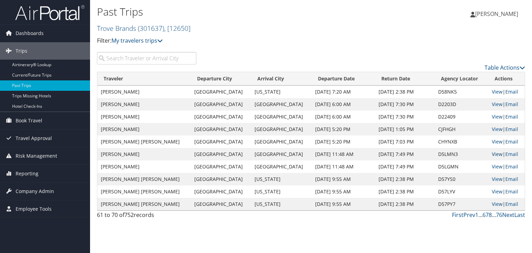
click at [492, 156] on link "View" at bounding box center [497, 154] width 11 height 7
click at [468, 214] on link "Prev" at bounding box center [469, 215] width 12 height 8
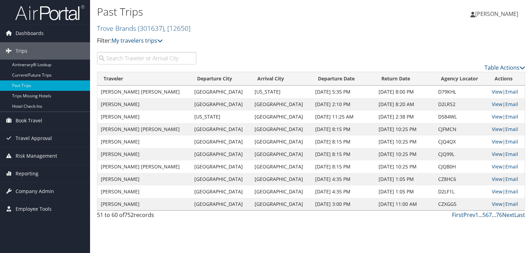
click at [378, 62] on div "Table Actions" at bounding box center [366, 62] width 329 height 20
click at [468, 214] on link "Prev" at bounding box center [469, 215] width 12 height 8
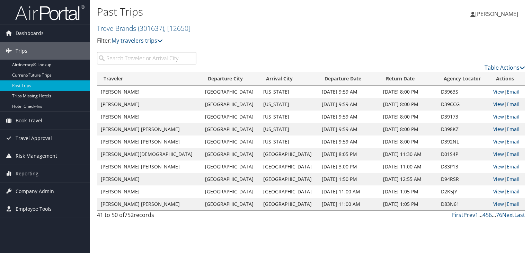
click at [468, 214] on link "Prev" at bounding box center [469, 215] width 12 height 8
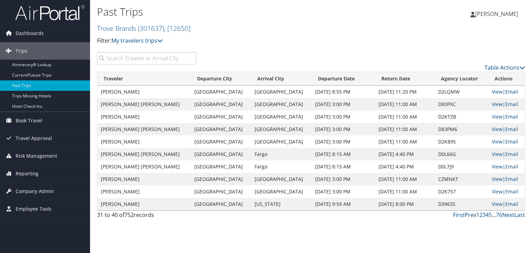
click at [468, 214] on link "Prev" at bounding box center [471, 215] width 12 height 8
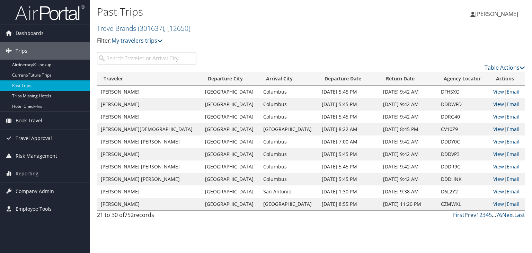
click at [468, 213] on link "Prev" at bounding box center [471, 215] width 12 height 8
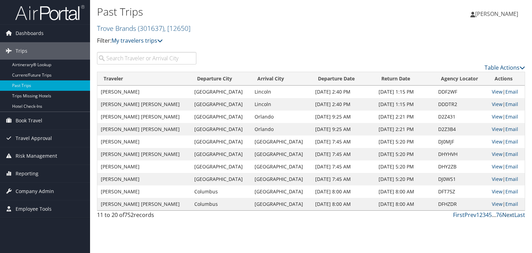
click at [505, 214] on link "Next" at bounding box center [508, 215] width 12 height 8
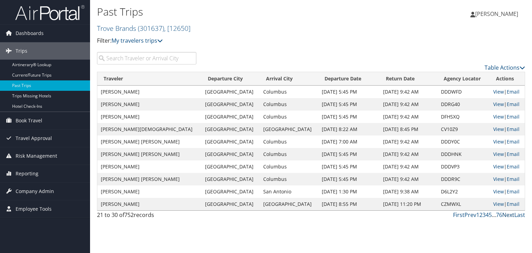
click at [505, 214] on link "Next" at bounding box center [508, 215] width 12 height 8
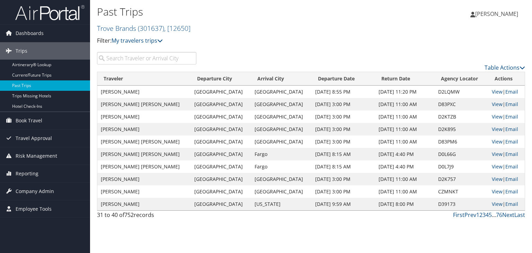
click at [262, 177] on td "Manchester" at bounding box center [281, 179] width 60 height 12
click at [494, 178] on link "View" at bounding box center [497, 179] width 11 height 7
click at [492, 205] on link "View" at bounding box center [497, 204] width 11 height 7
click at [510, 215] on link "Next" at bounding box center [508, 215] width 12 height 8
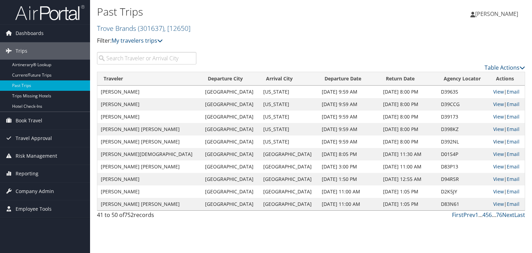
click at [494, 140] on link "View" at bounding box center [498, 141] width 11 height 7
click at [468, 215] on link "Prev" at bounding box center [469, 215] width 12 height 8
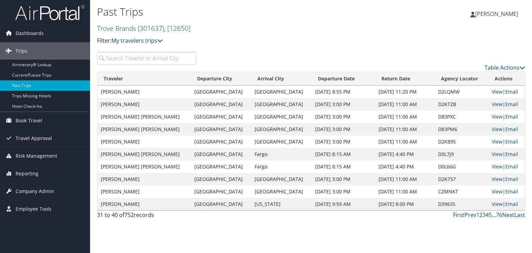
click at [468, 215] on link "Prev" at bounding box center [471, 215] width 12 height 8
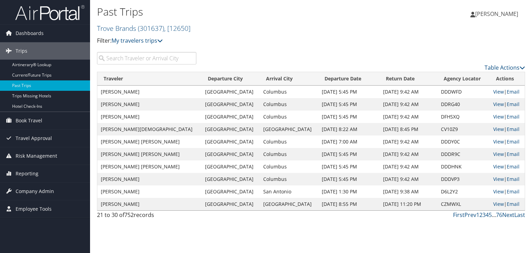
click at [218, 238] on div "Past Trips Trove Brands ( 301637 ) , [ 12650 ] Trove Brands Trove Brands, [1265…" at bounding box center [311, 126] width 442 height 253
click at [469, 215] on link "Prev" at bounding box center [471, 215] width 12 height 8
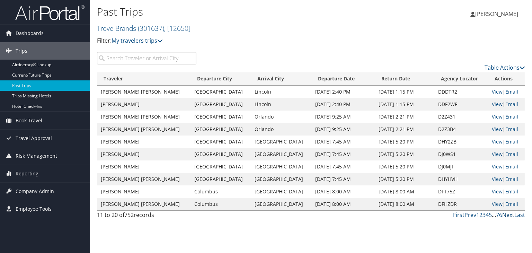
click at [510, 213] on link "Next" at bounding box center [508, 215] width 12 height 8
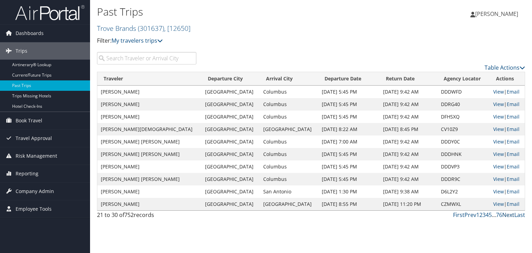
click at [510, 213] on link "Next" at bounding box center [508, 215] width 12 height 8
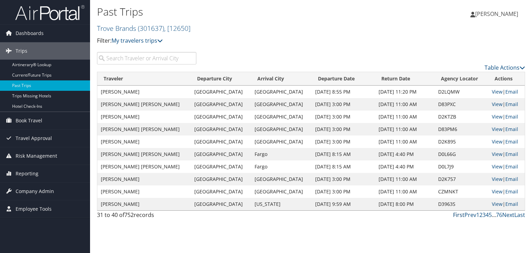
click at [459, 214] on link "First" at bounding box center [458, 215] width 11 height 8
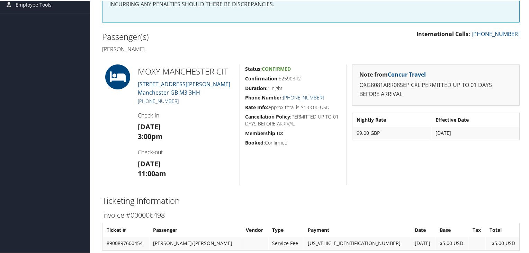
scroll to position [153, 0]
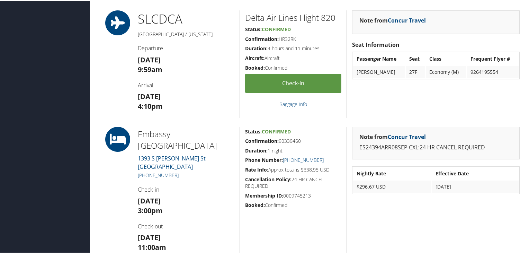
scroll to position [231, 0]
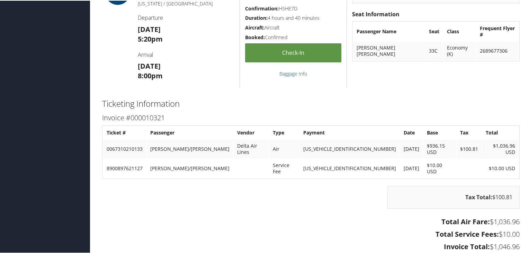
scroll to position [518, 0]
